Goal: Information Seeking & Learning: Learn about a topic

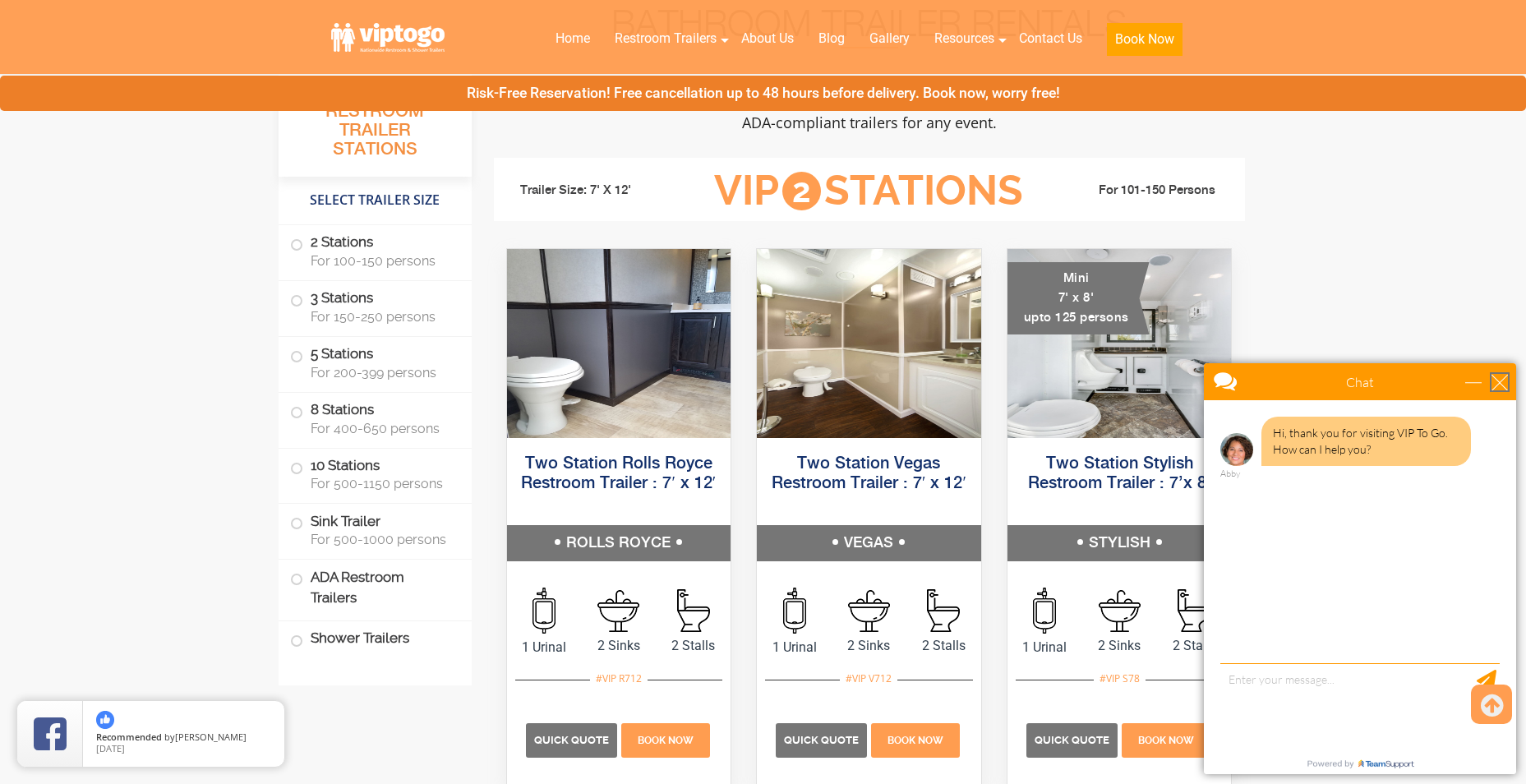
click at [1502, 379] on div "close" at bounding box center [1499, 381] width 16 height 16
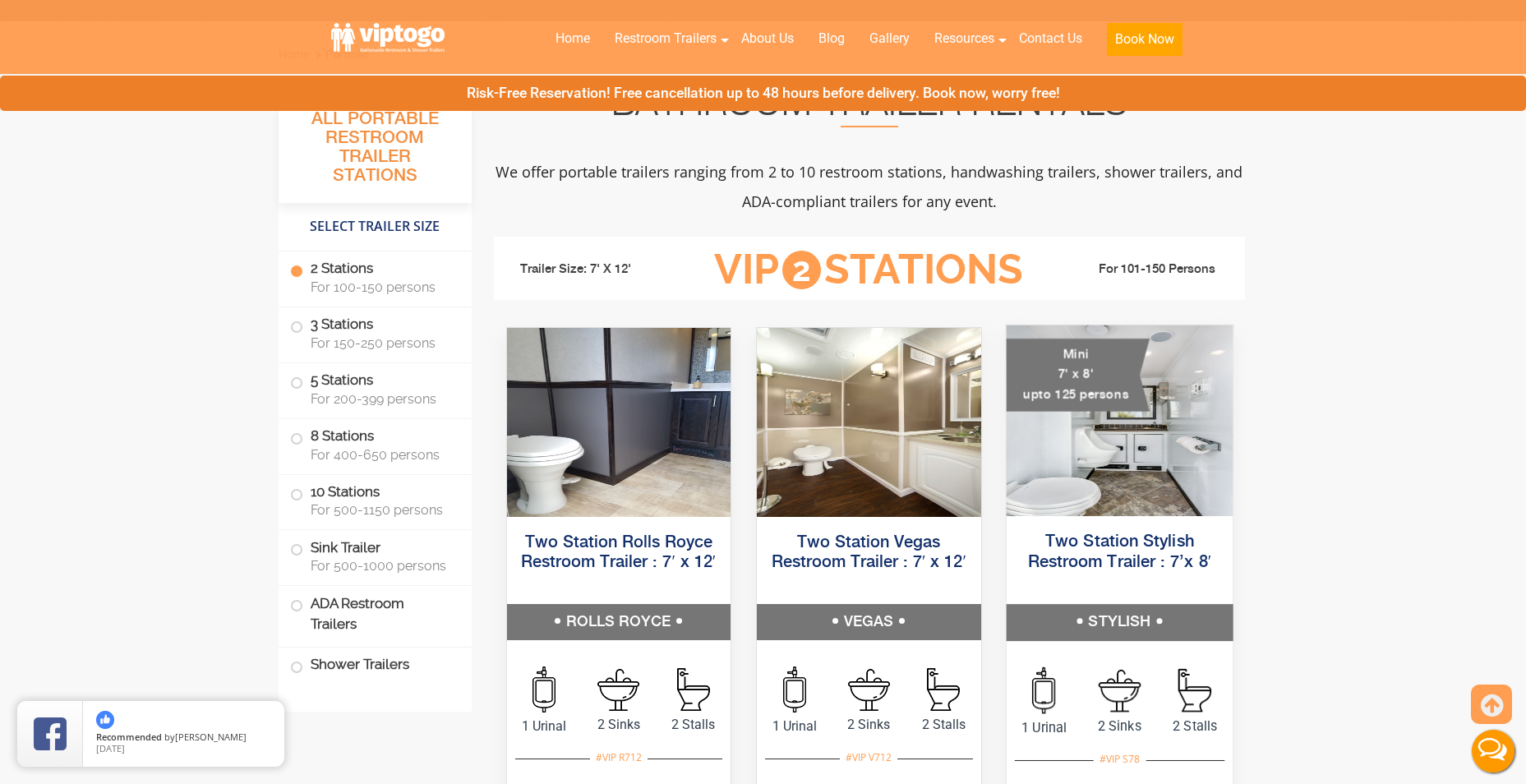
scroll to position [575, 0]
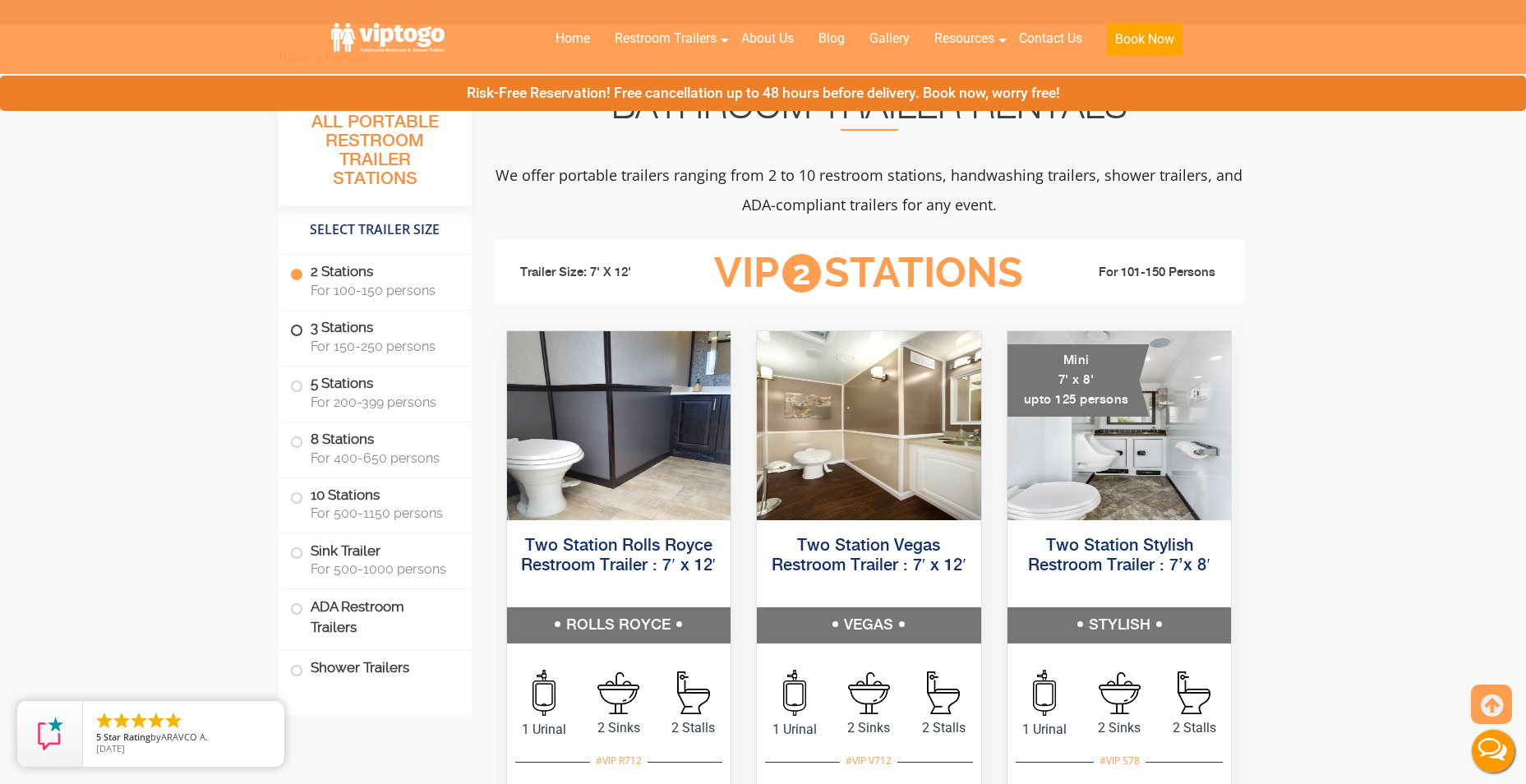
click at [295, 328] on span at bounding box center [297, 330] width 7 height 7
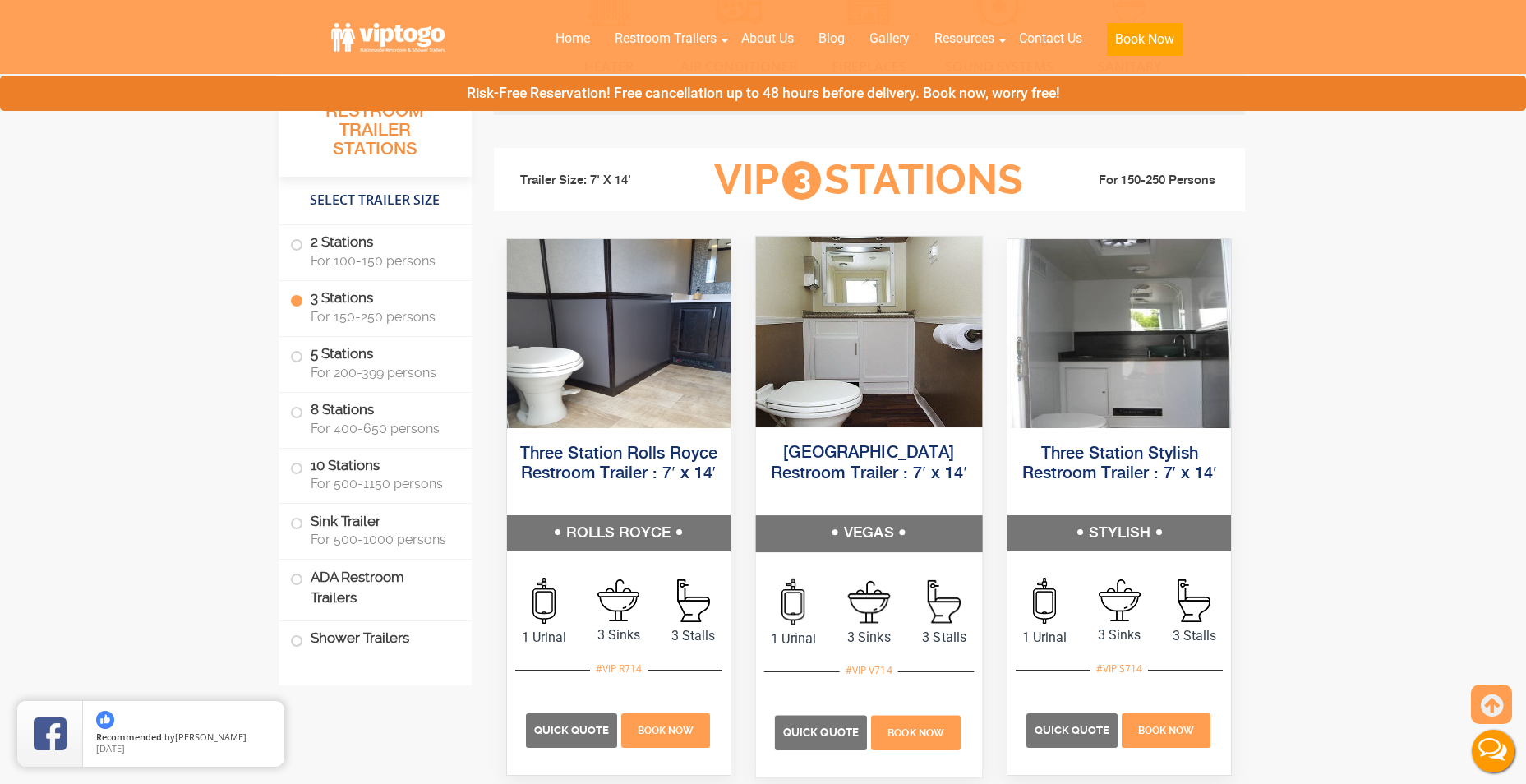
scroll to position [1752, 0]
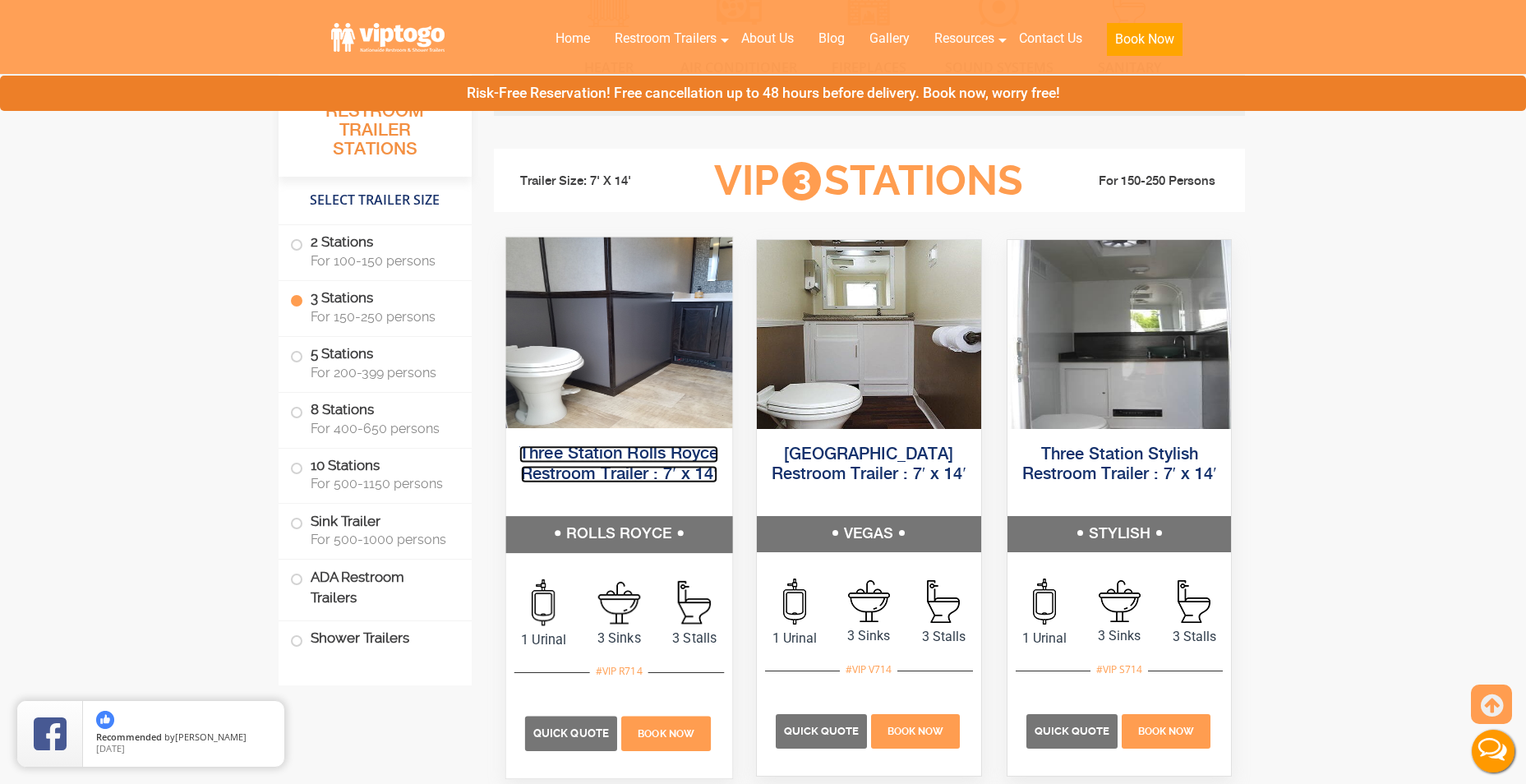
click at [588, 454] on link "Three Station Rolls Royce Restroom Trailer : 7′ x 14′" at bounding box center [619, 464] width 199 height 37
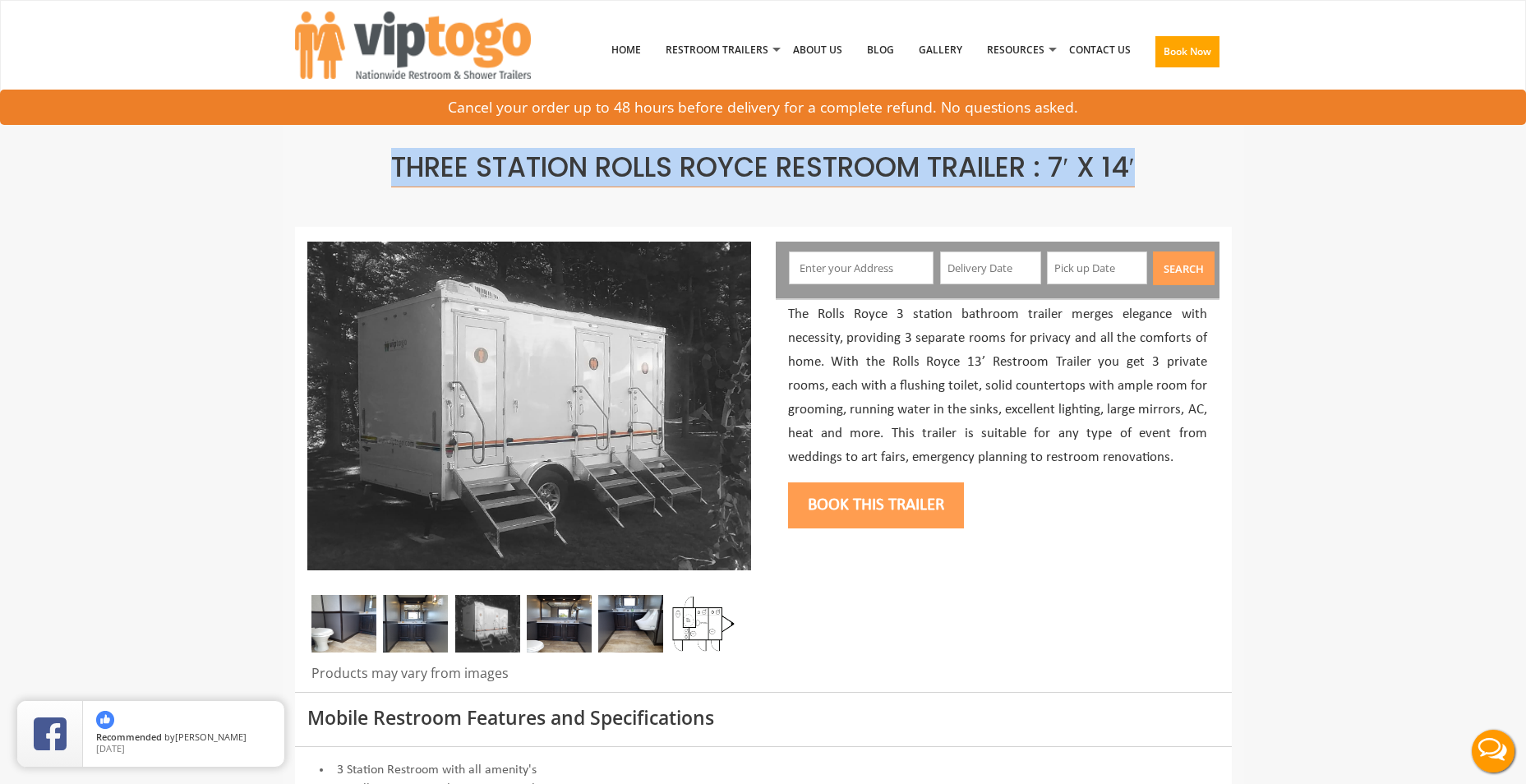
drag, startPoint x: 1142, startPoint y: 162, endPoint x: 390, endPoint y: 139, distance: 752.4
click at [390, 139] on div "Three Station Rolls Royce Restroom Trailer : 7′ x 14′" at bounding box center [763, 166] width 937 height 121
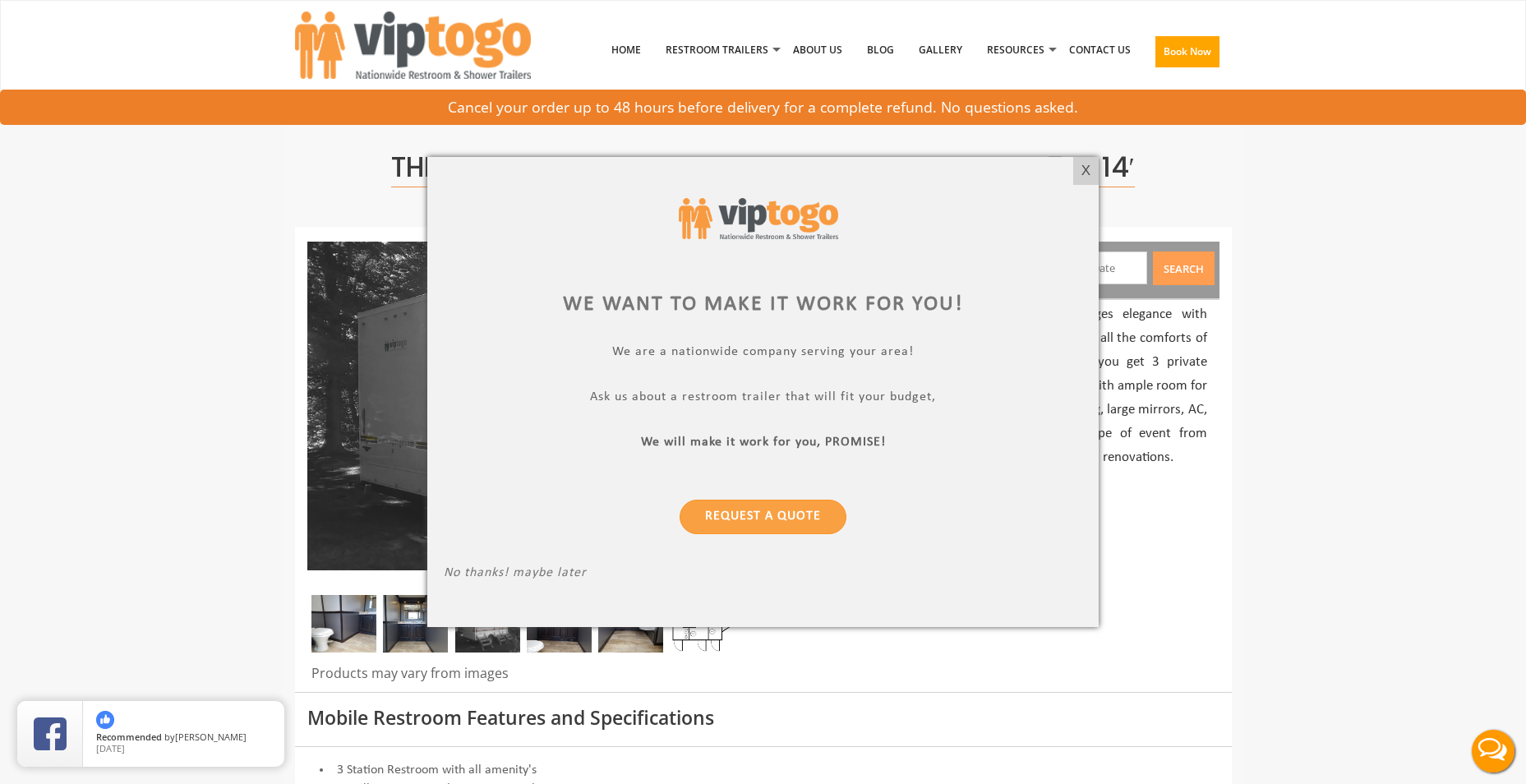
drag, startPoint x: 390, startPoint y: 139, endPoint x: 434, endPoint y: 164, distance: 50.6
drag, startPoint x: 434, startPoint y: 164, endPoint x: 1080, endPoint y: 173, distance: 646.1
click at [1080, 173] on div "X" at bounding box center [1086, 170] width 25 height 28
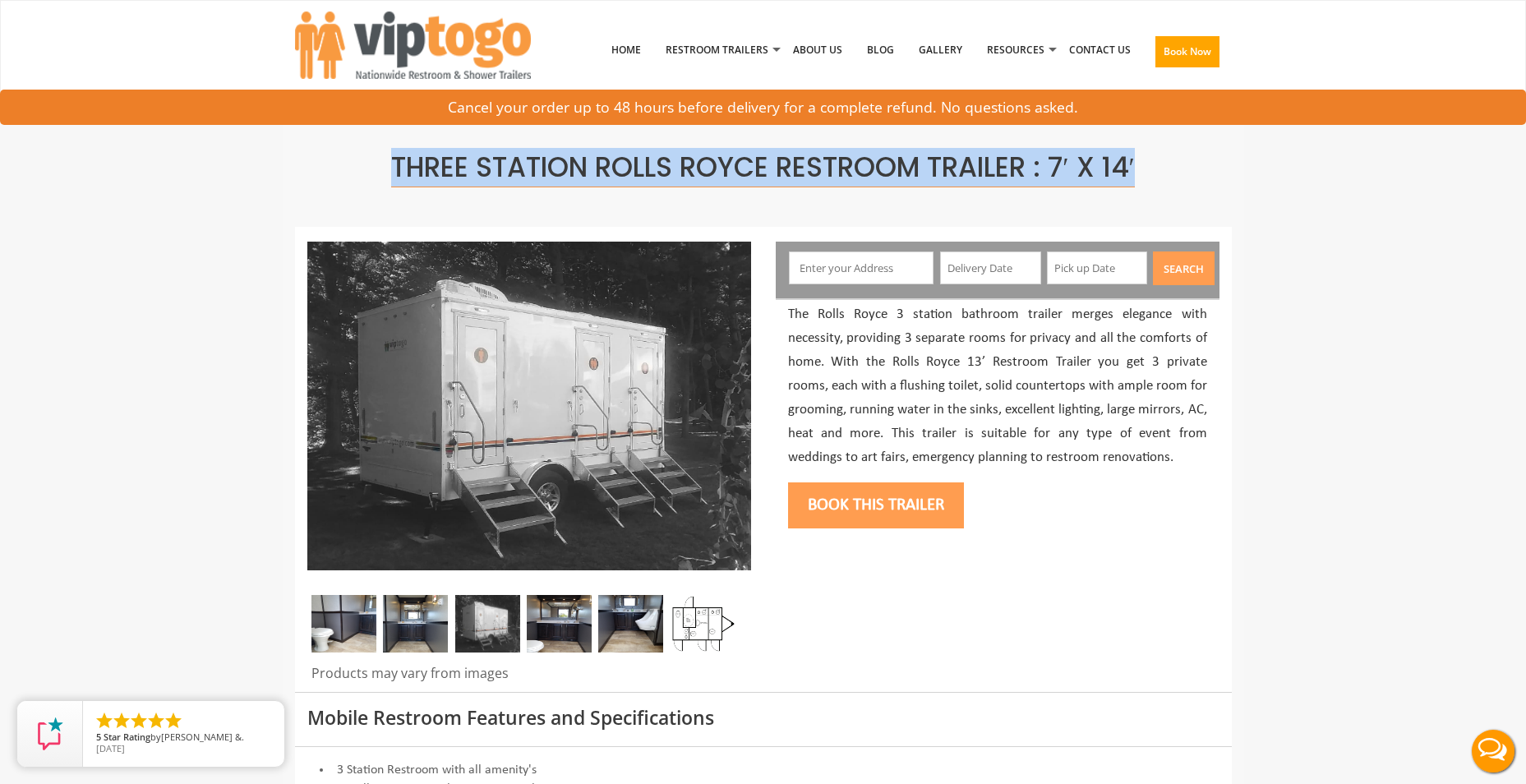
drag, startPoint x: 1150, startPoint y: 164, endPoint x: 393, endPoint y: 153, distance: 757.1
click at [393, 153] on h1 "Three Station Rolls Royce Restroom Trailer : 7′ x 14′" at bounding box center [763, 167] width 912 height 30
drag, startPoint x: 393, startPoint y: 153, endPoint x: 462, endPoint y: 165, distance: 70.0
copy span "Three Station Rolls Royce Restroom Trailer : 7′ x 14′"
